Goal: Information Seeking & Learning: Find specific fact

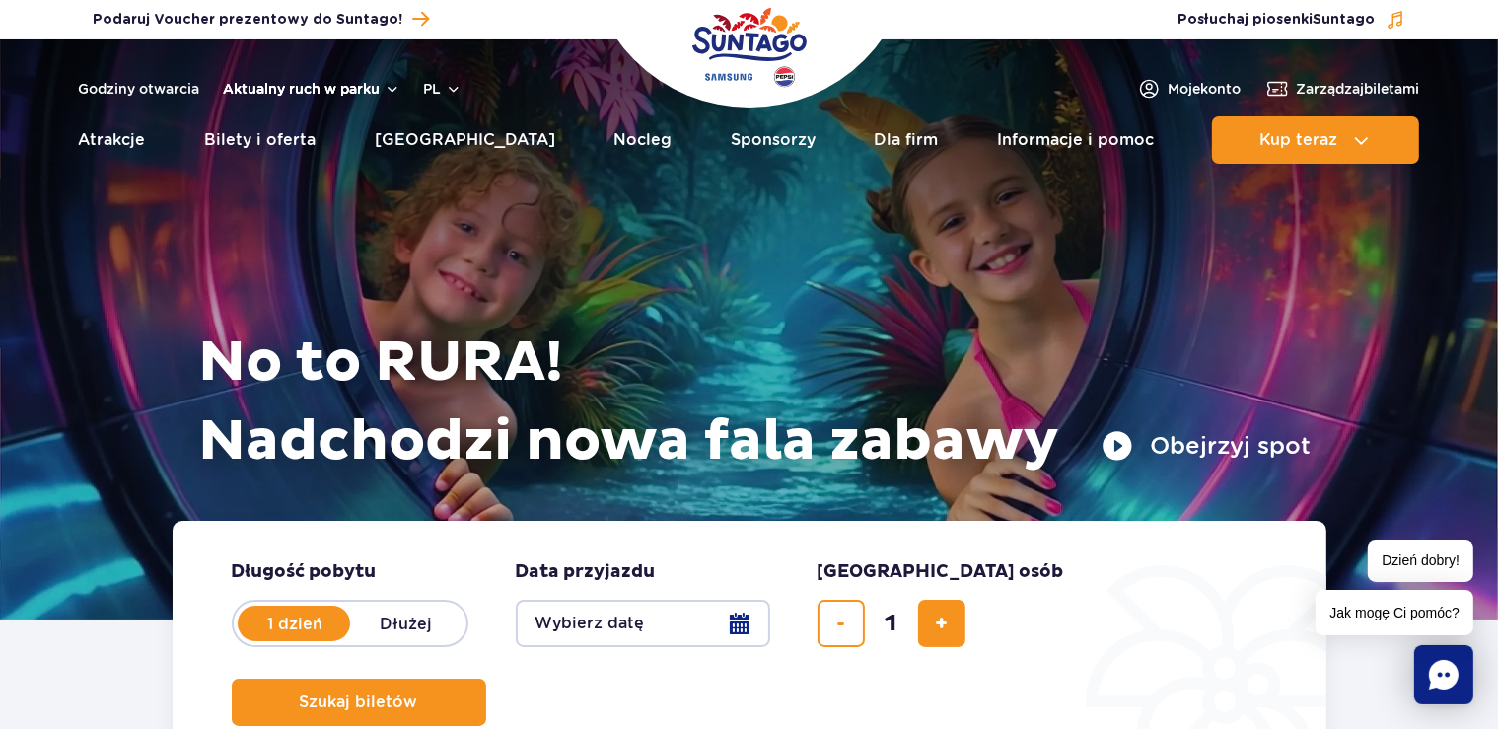
click at [292, 96] on button "Aktualny ruch w parku" at bounding box center [312, 89] width 176 height 16
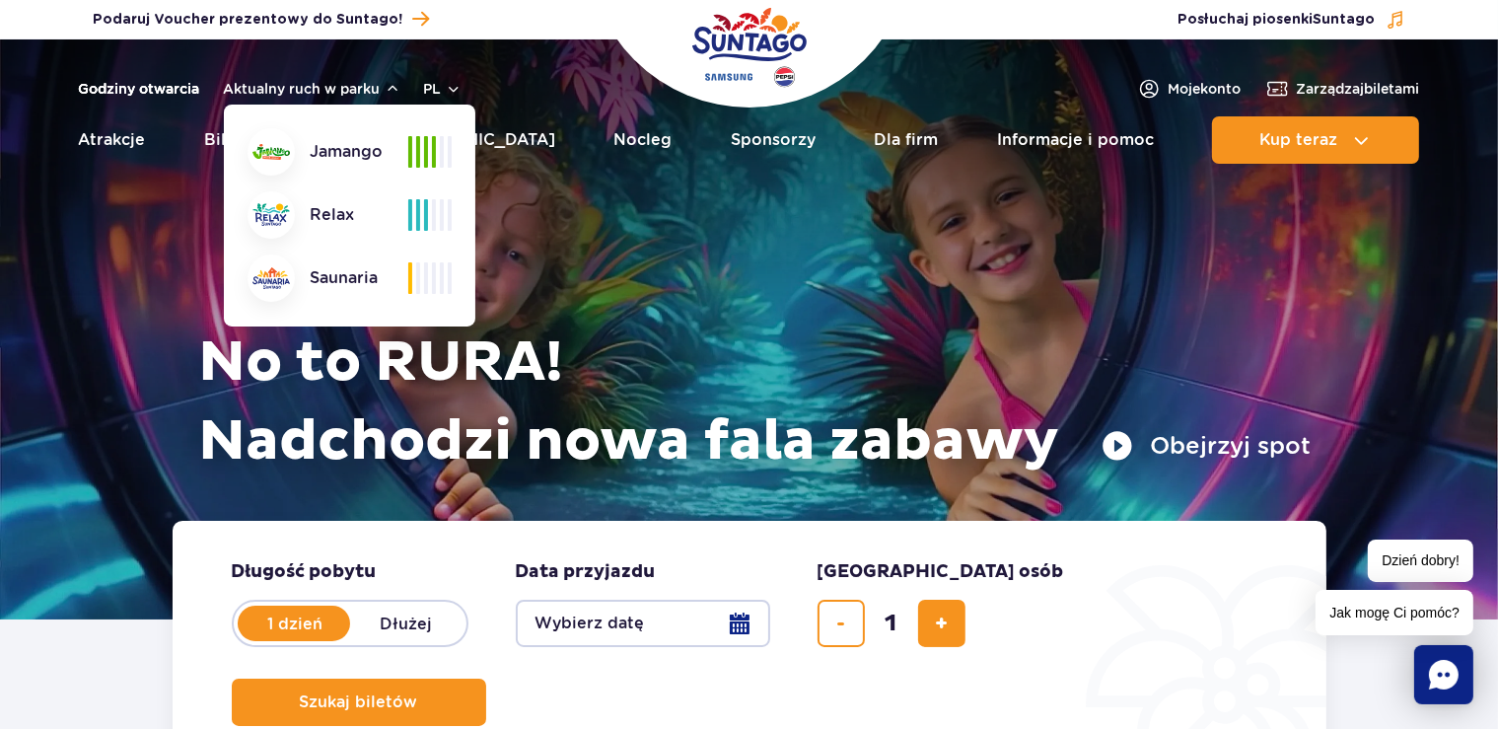
click at [182, 87] on link "Godziny otwarcia" at bounding box center [139, 89] width 121 height 20
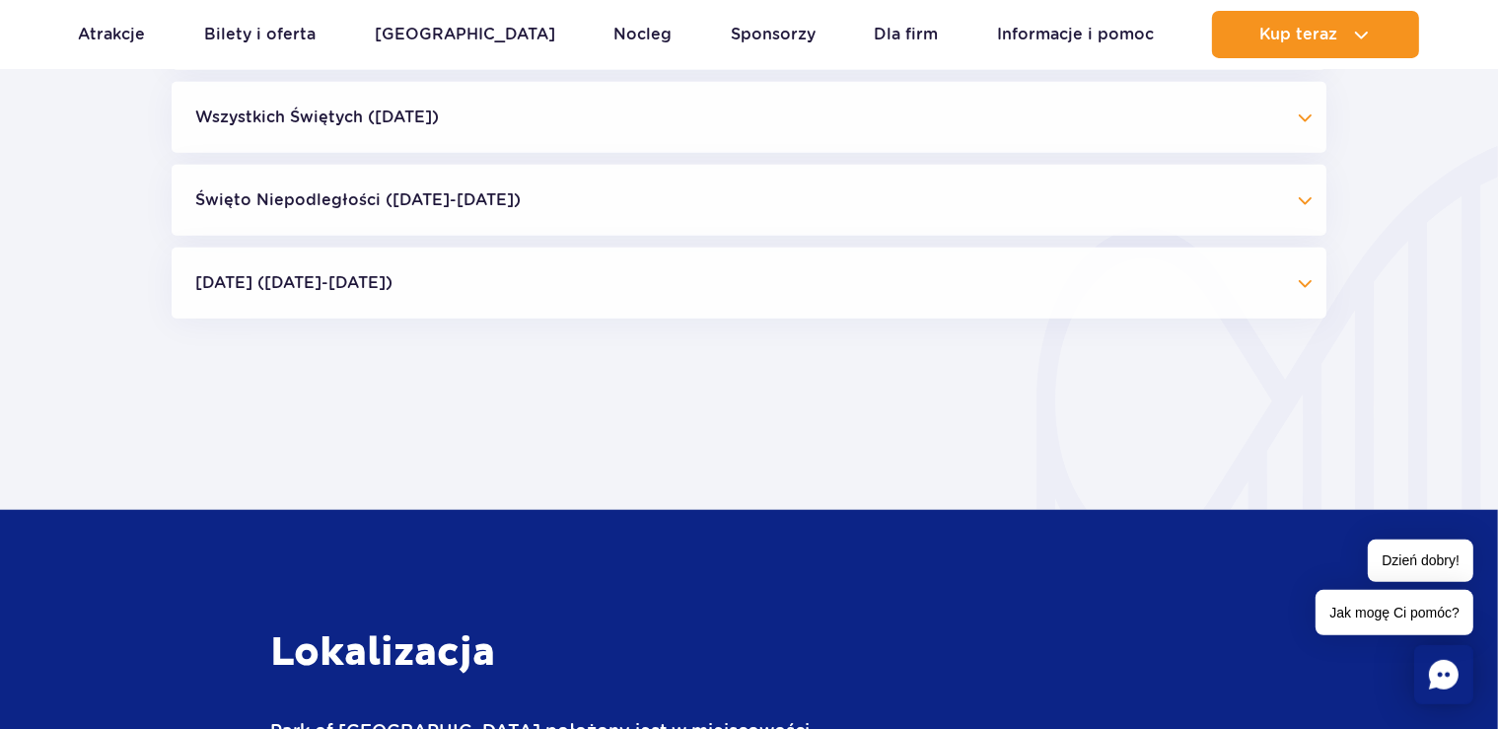
scroll to position [1857, 0]
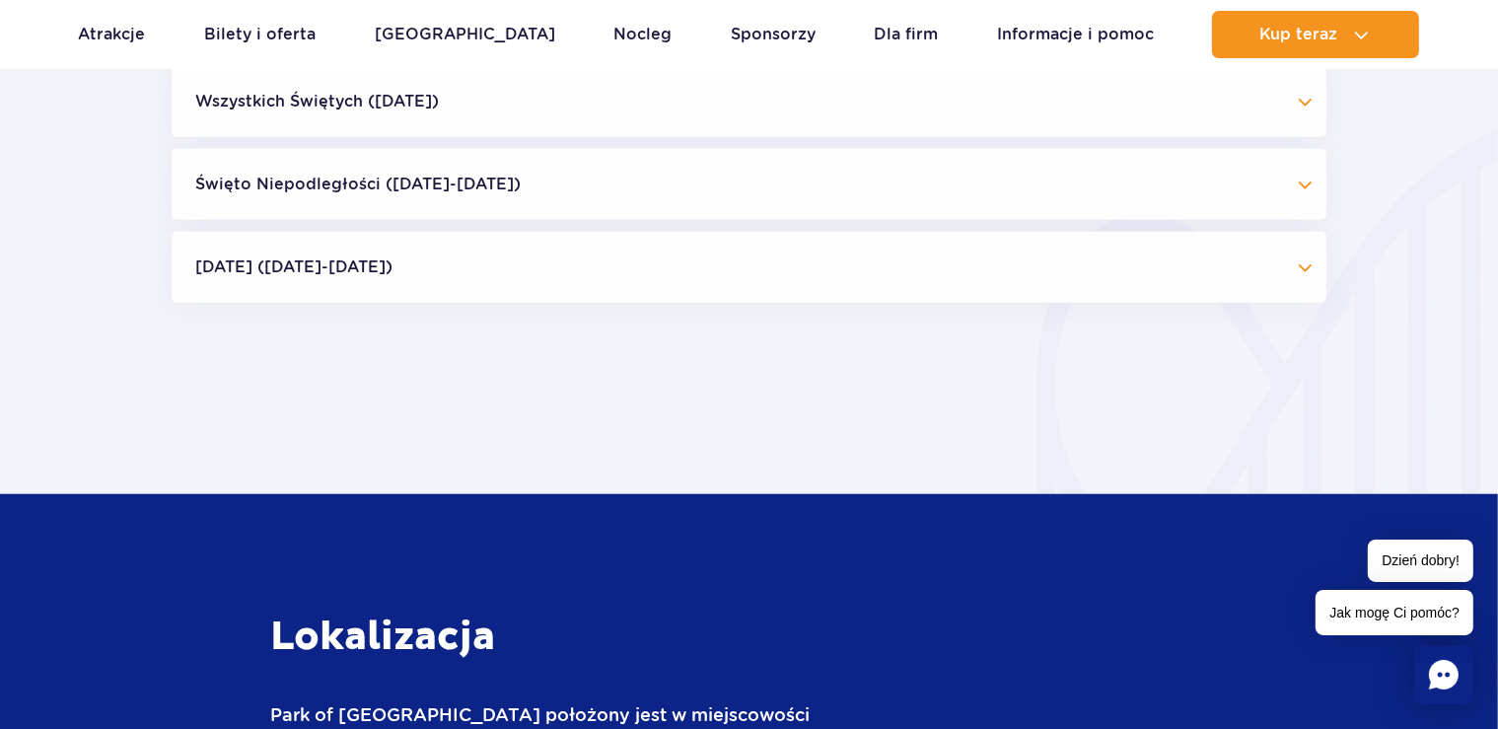
click at [1304, 268] on button "Boże Narodzenie (23.12-01.01.26)" at bounding box center [749, 267] width 1155 height 71
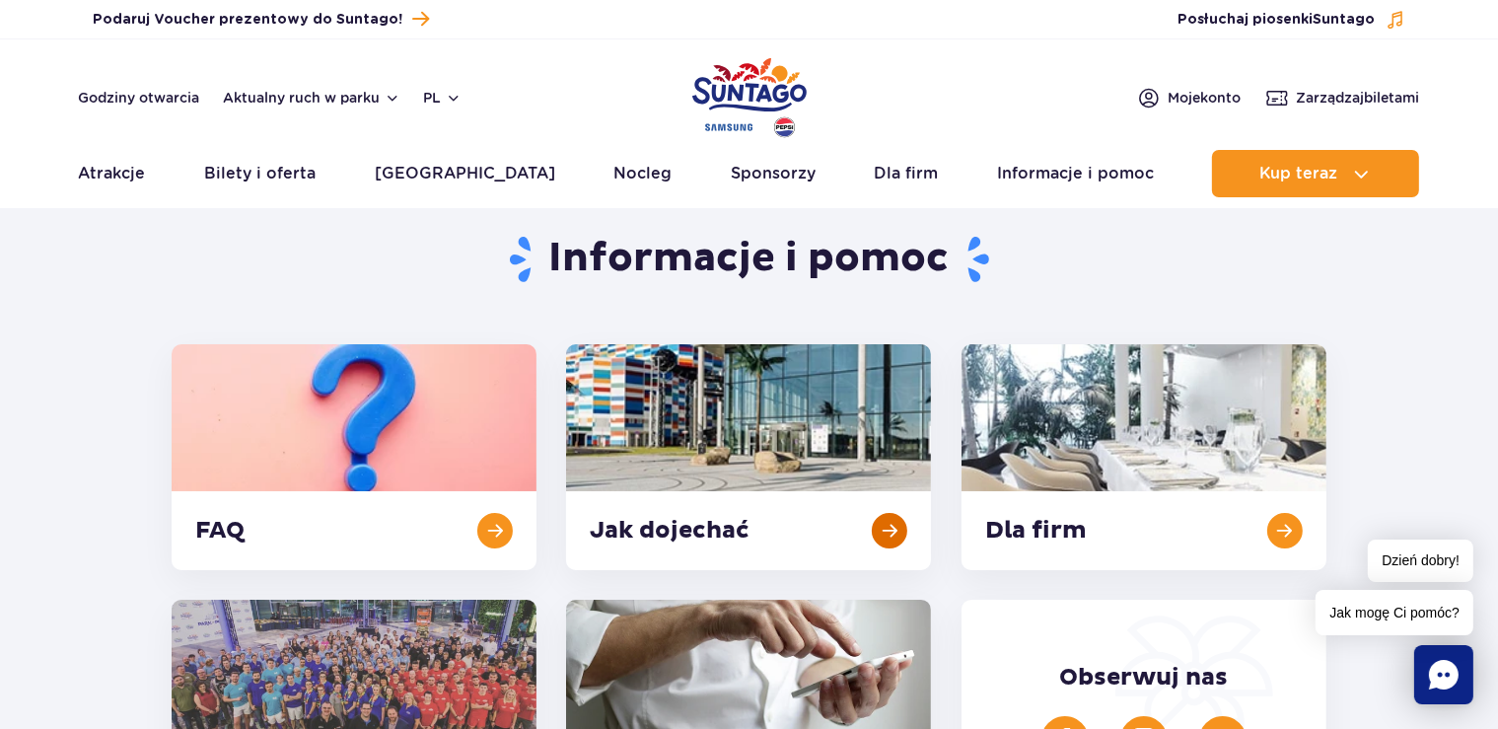
scroll to position [0, 0]
